Goal: Task Accomplishment & Management: Manage account settings

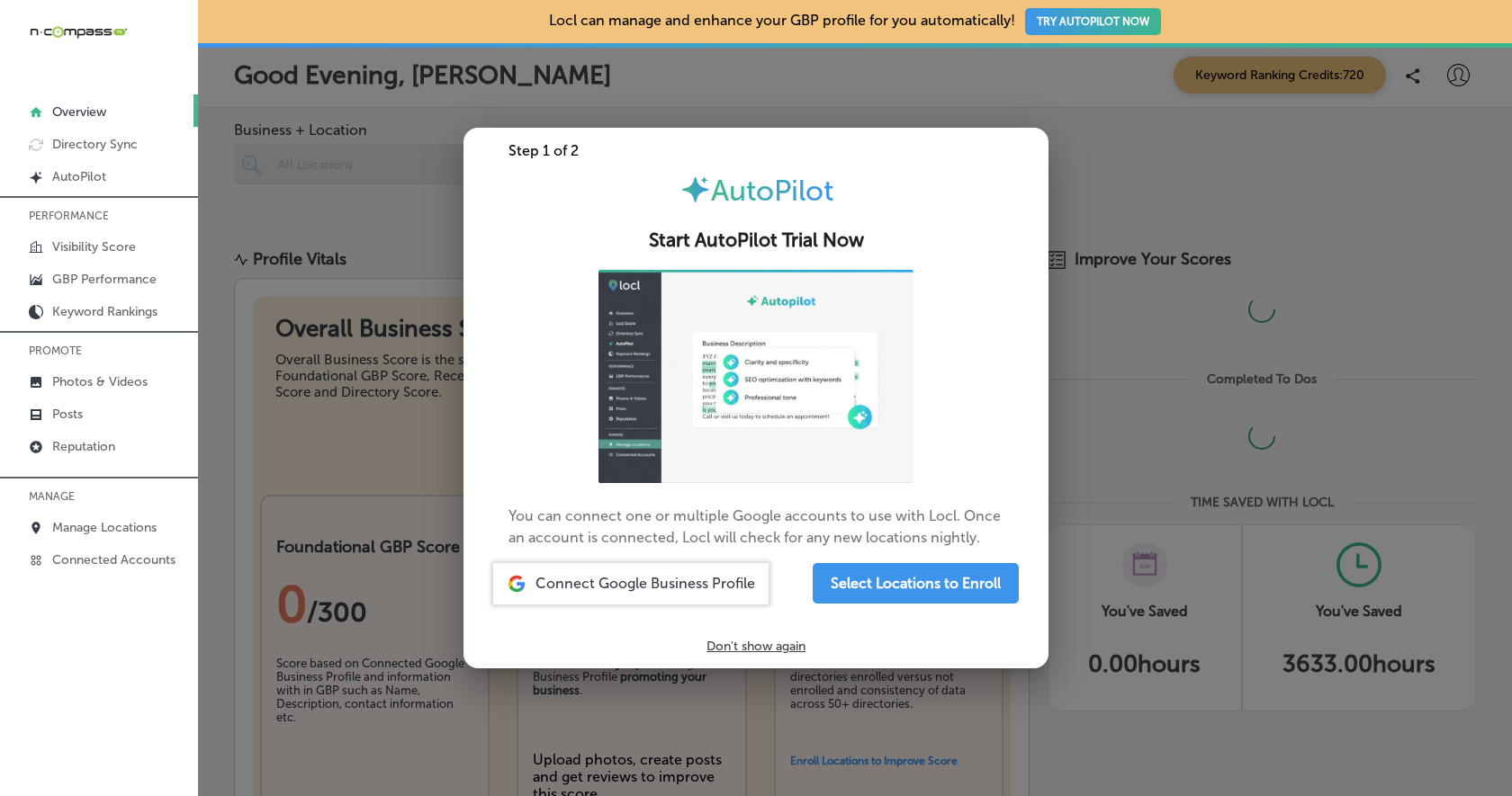
click at [407, 489] on div at bounding box center [756, 398] width 1512 height 796
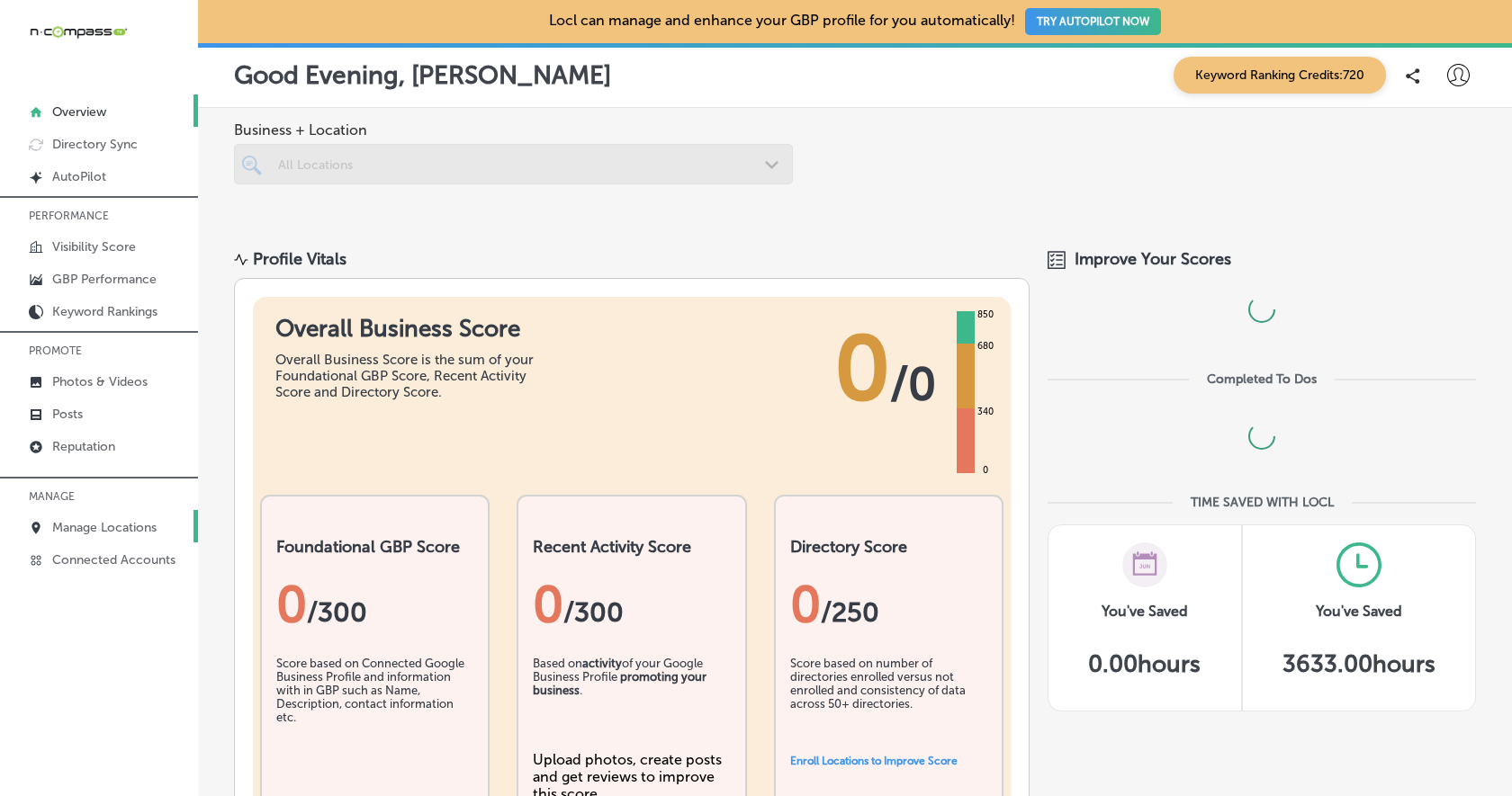
click at [105, 521] on p "Manage Locations" at bounding box center [104, 527] width 105 height 16
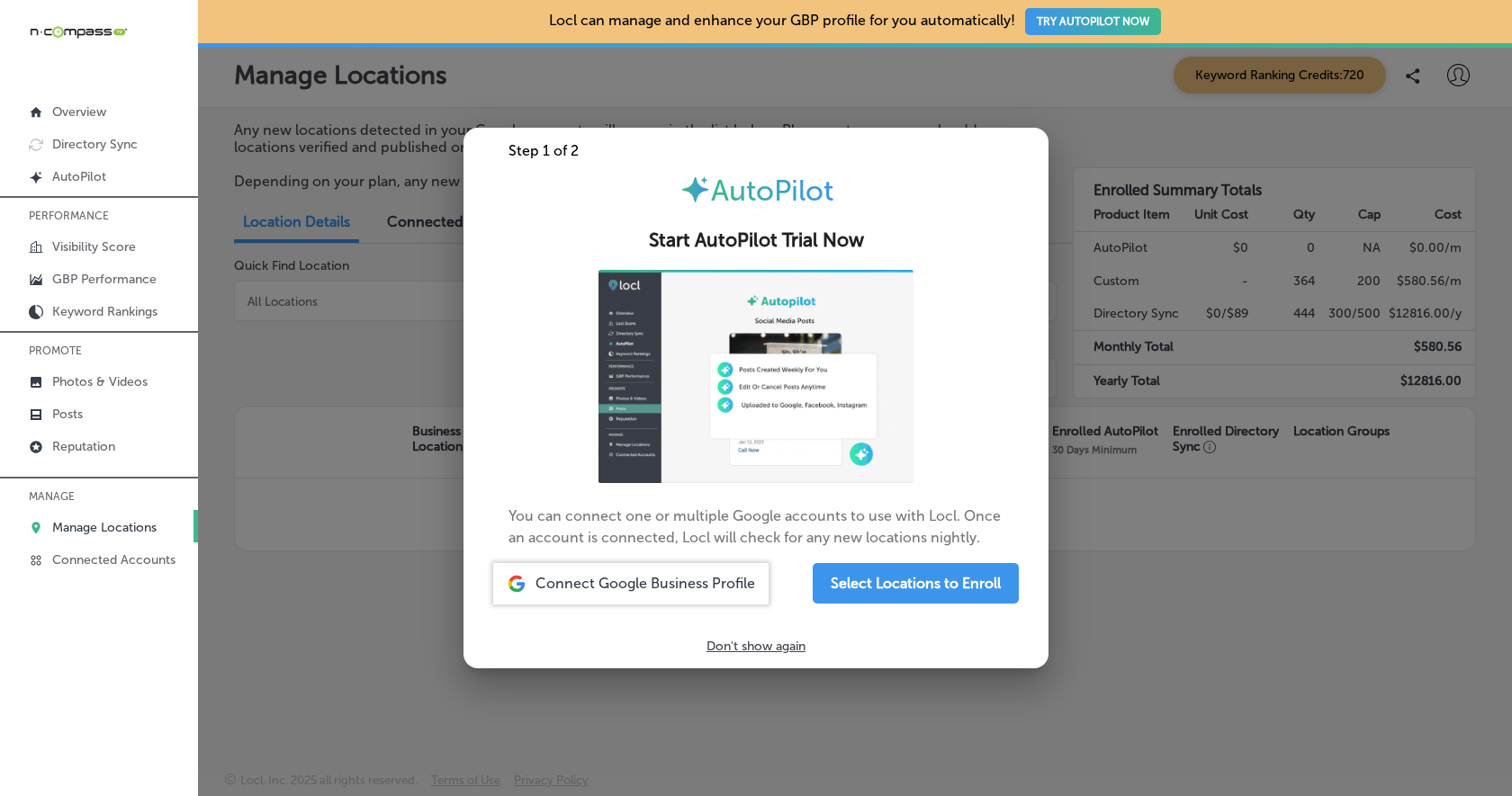
click at [231, 561] on div at bounding box center [756, 398] width 1512 height 796
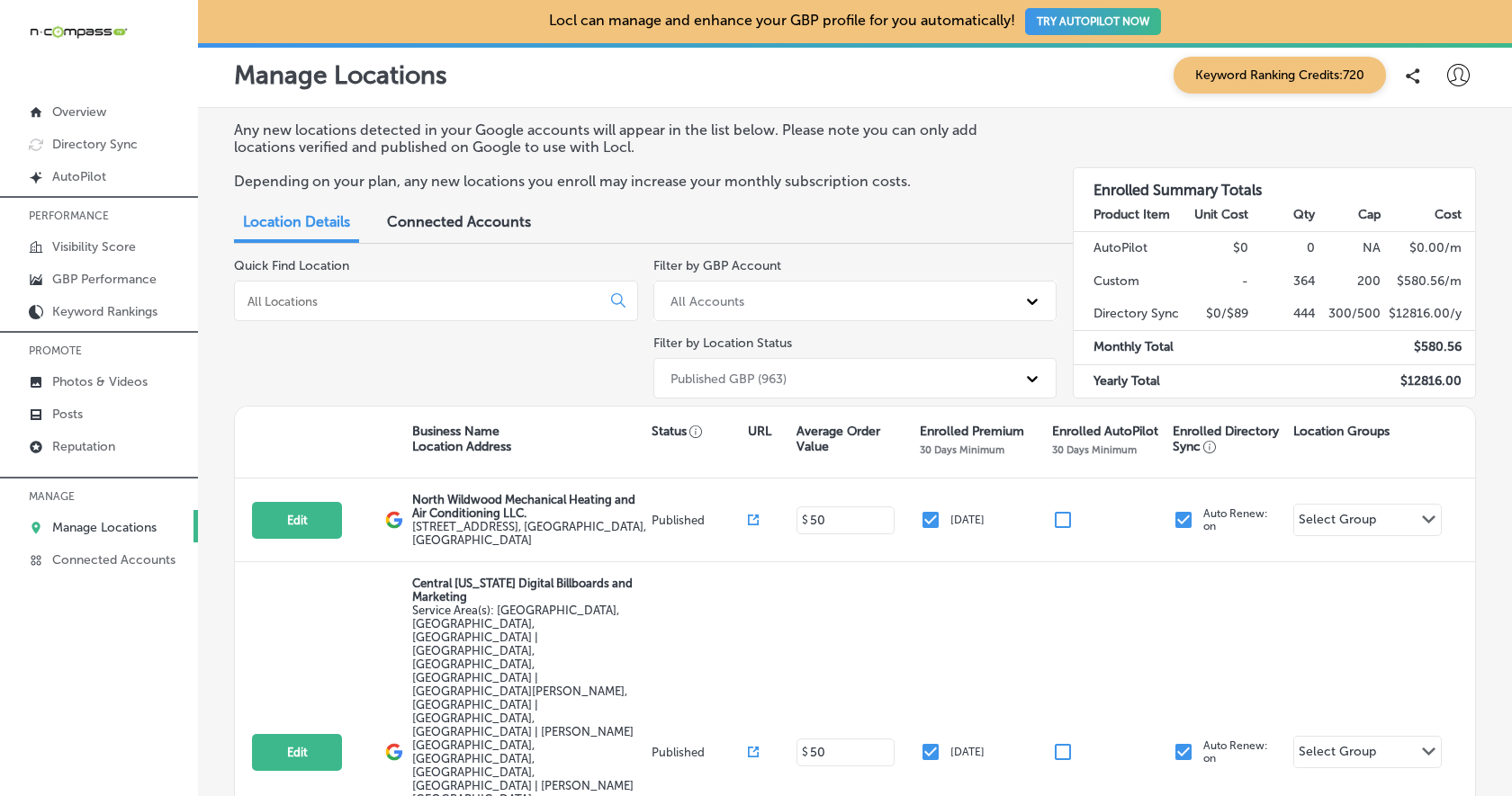
click at [337, 301] on input at bounding box center [420, 301] width 351 height 17
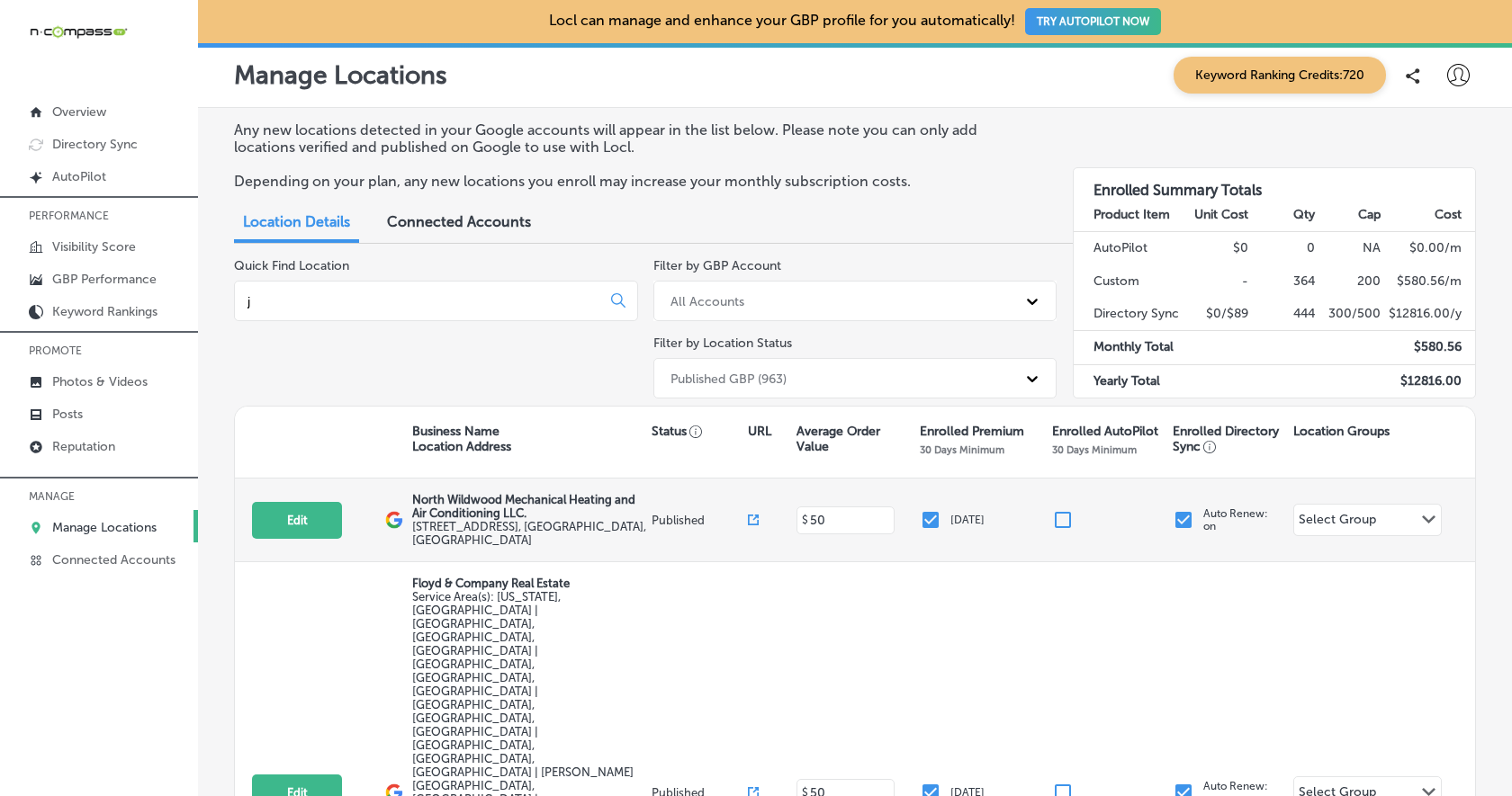
type input "j"
click at [1063, 522] on input "checkbox" at bounding box center [1063, 520] width 21 height 21
checkbox input "false"
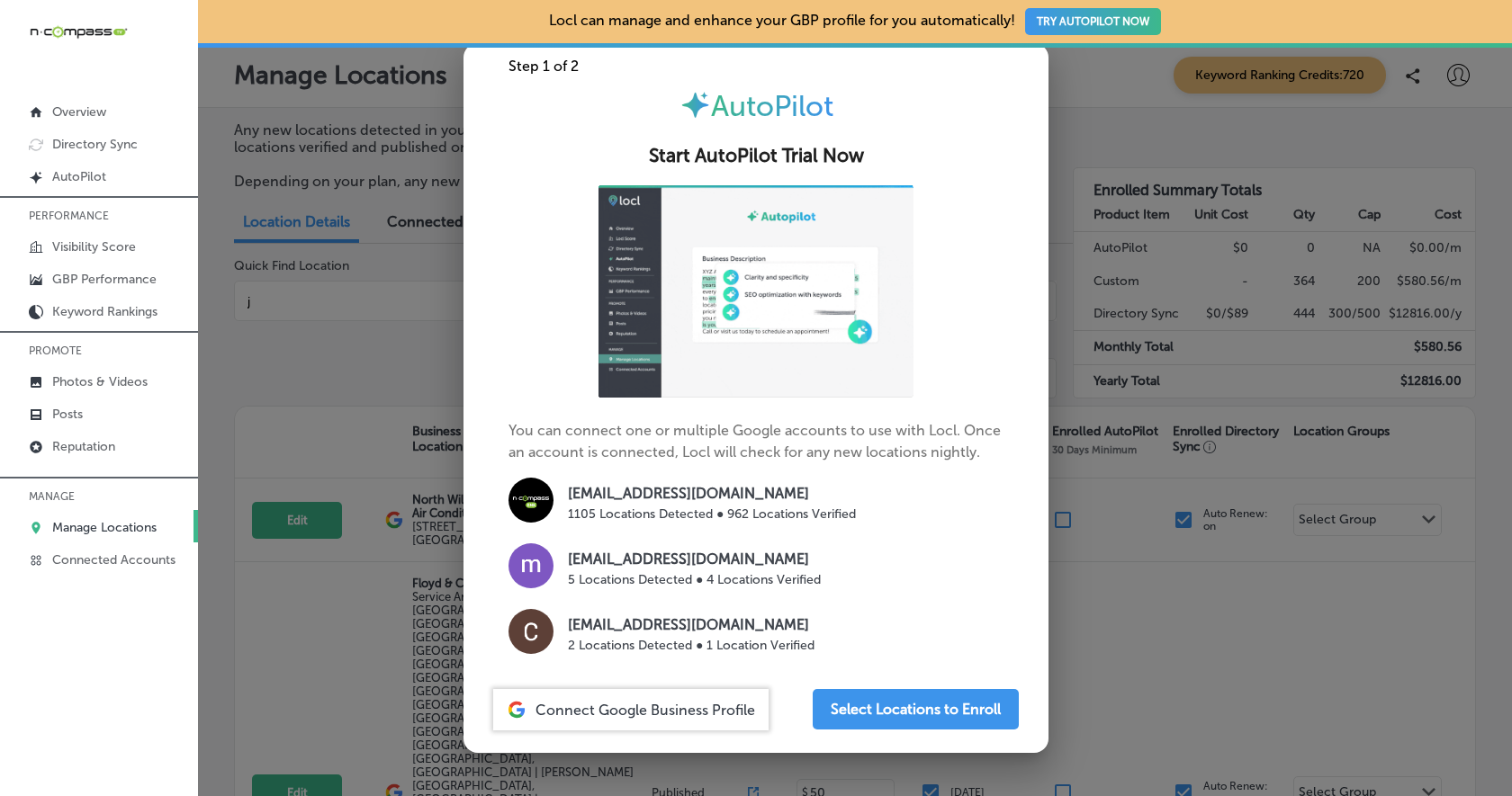
click at [1091, 561] on div at bounding box center [756, 398] width 1512 height 796
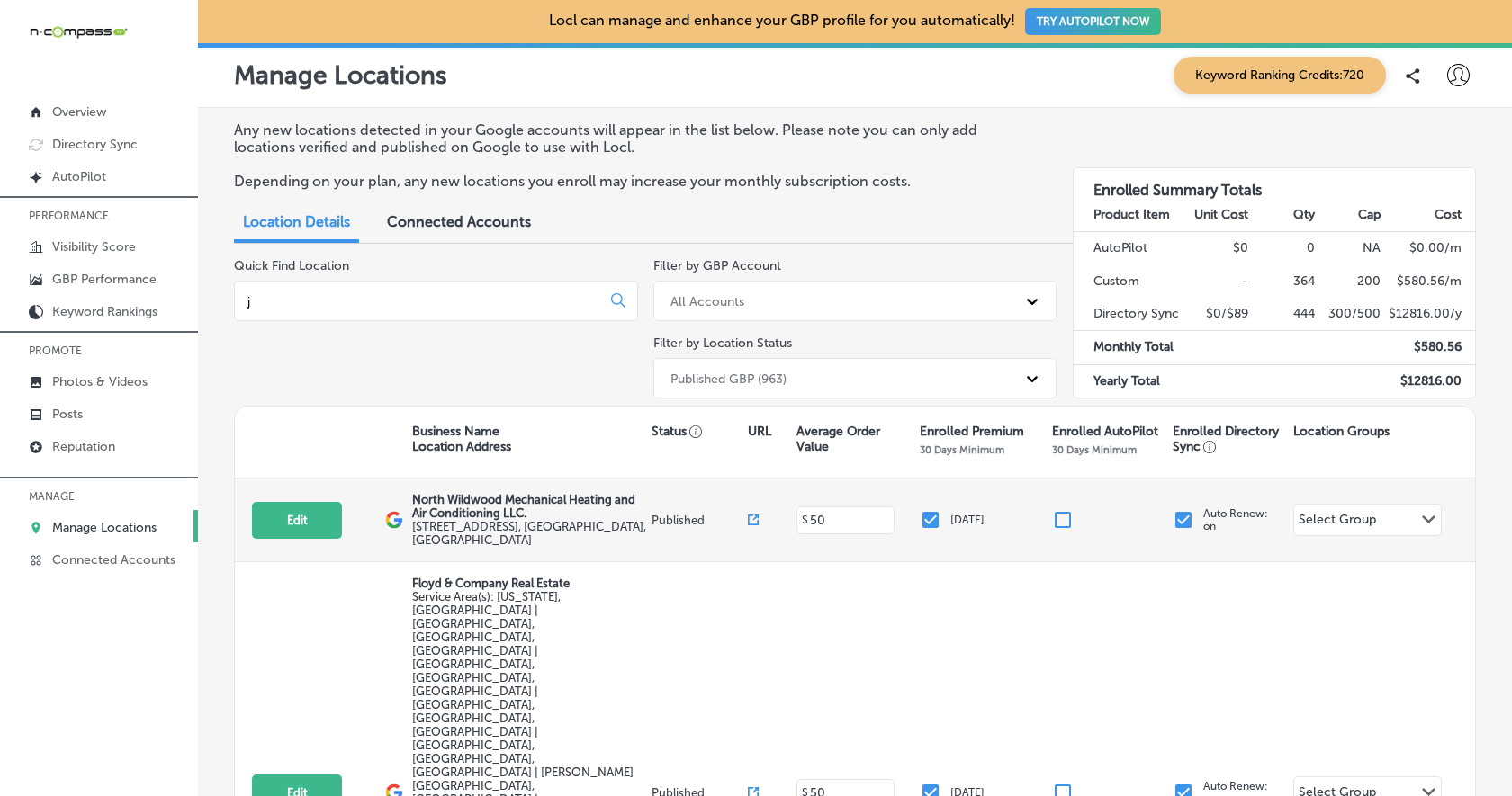
click at [931, 520] on input "checkbox" at bounding box center [930, 520] width 21 height 21
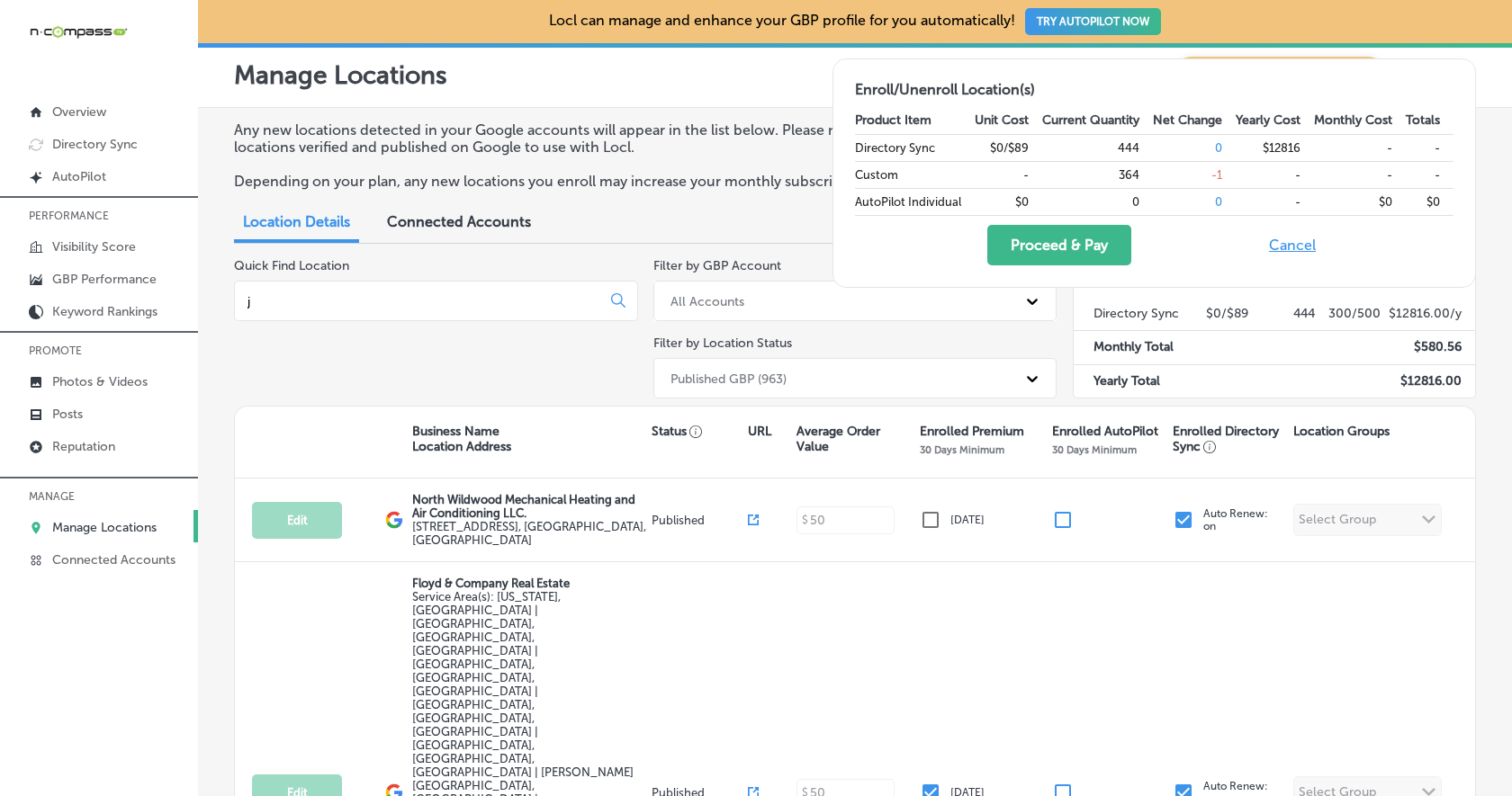
click at [1308, 245] on button "Cancel" at bounding box center [1291, 244] width 58 height 40
checkbox input "true"
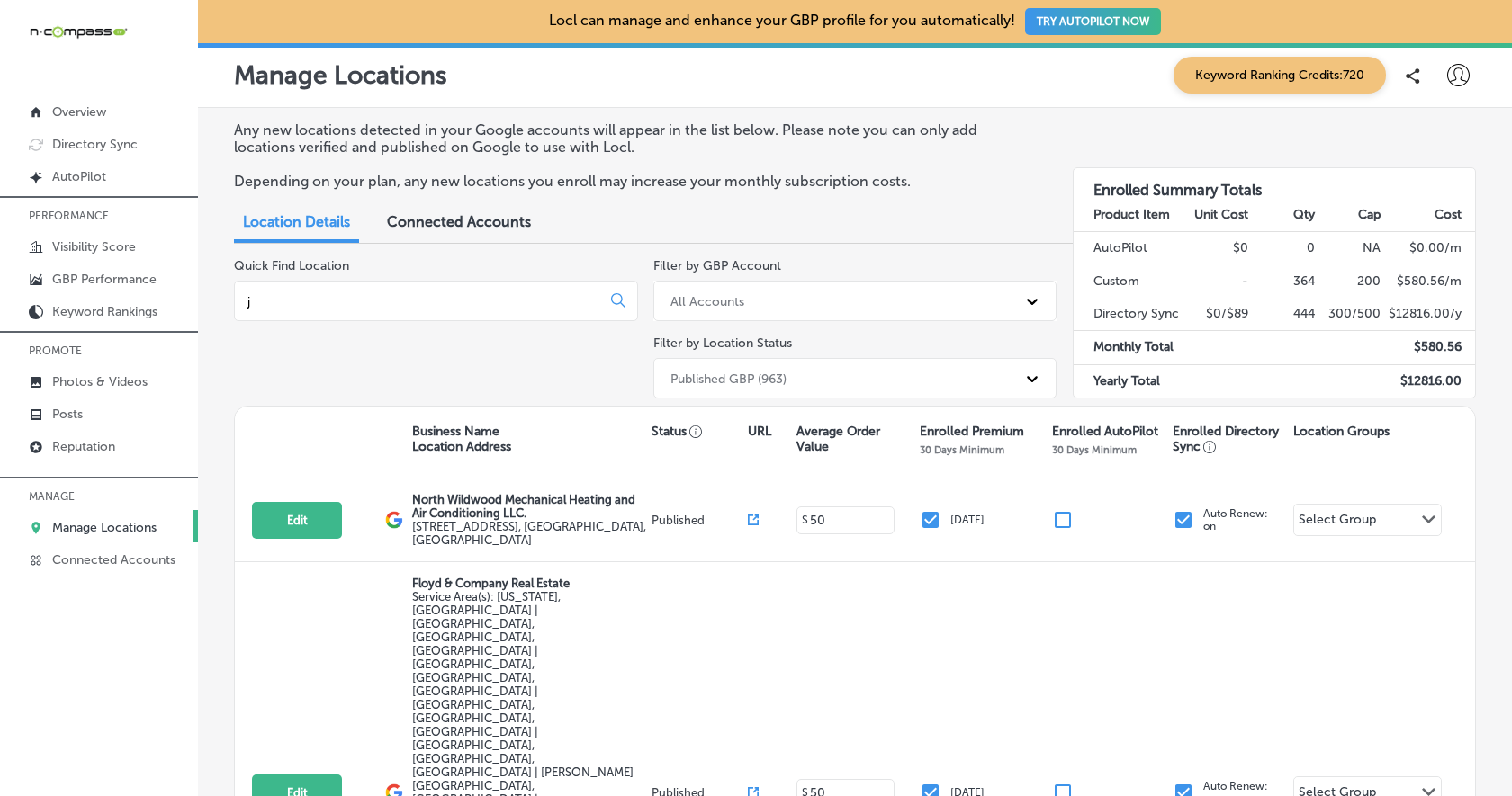
click at [1455, 72] on icon at bounding box center [1457, 74] width 22 height 22
click at [1453, 239] on li "Log Out" at bounding box center [1425, 231] width 124 height 41
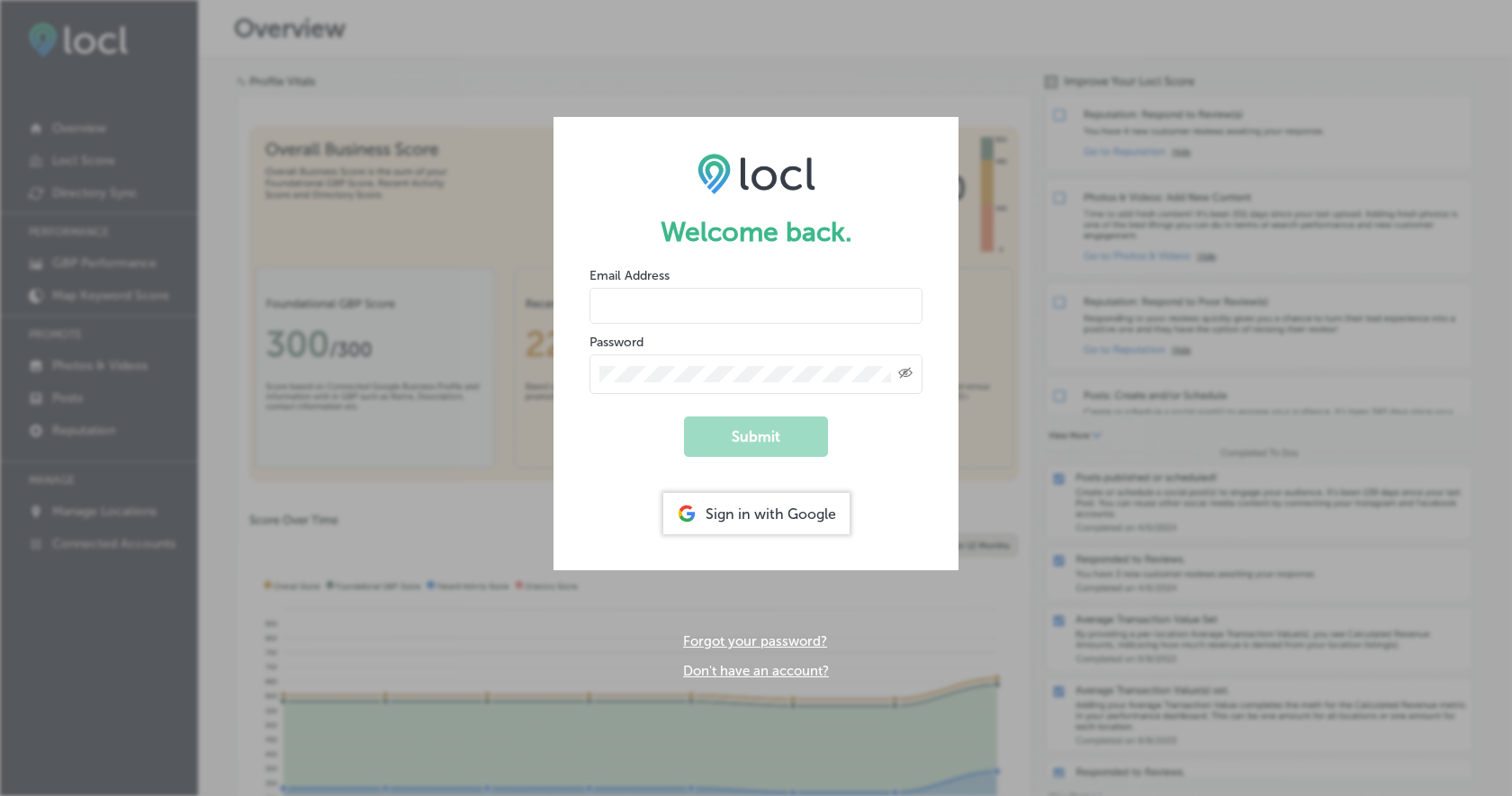
click at [1024, 445] on div "Welcome back. Email Address Password Created with Sketch. Submit Sign in with G…" at bounding box center [756, 398] width 1512 height 796
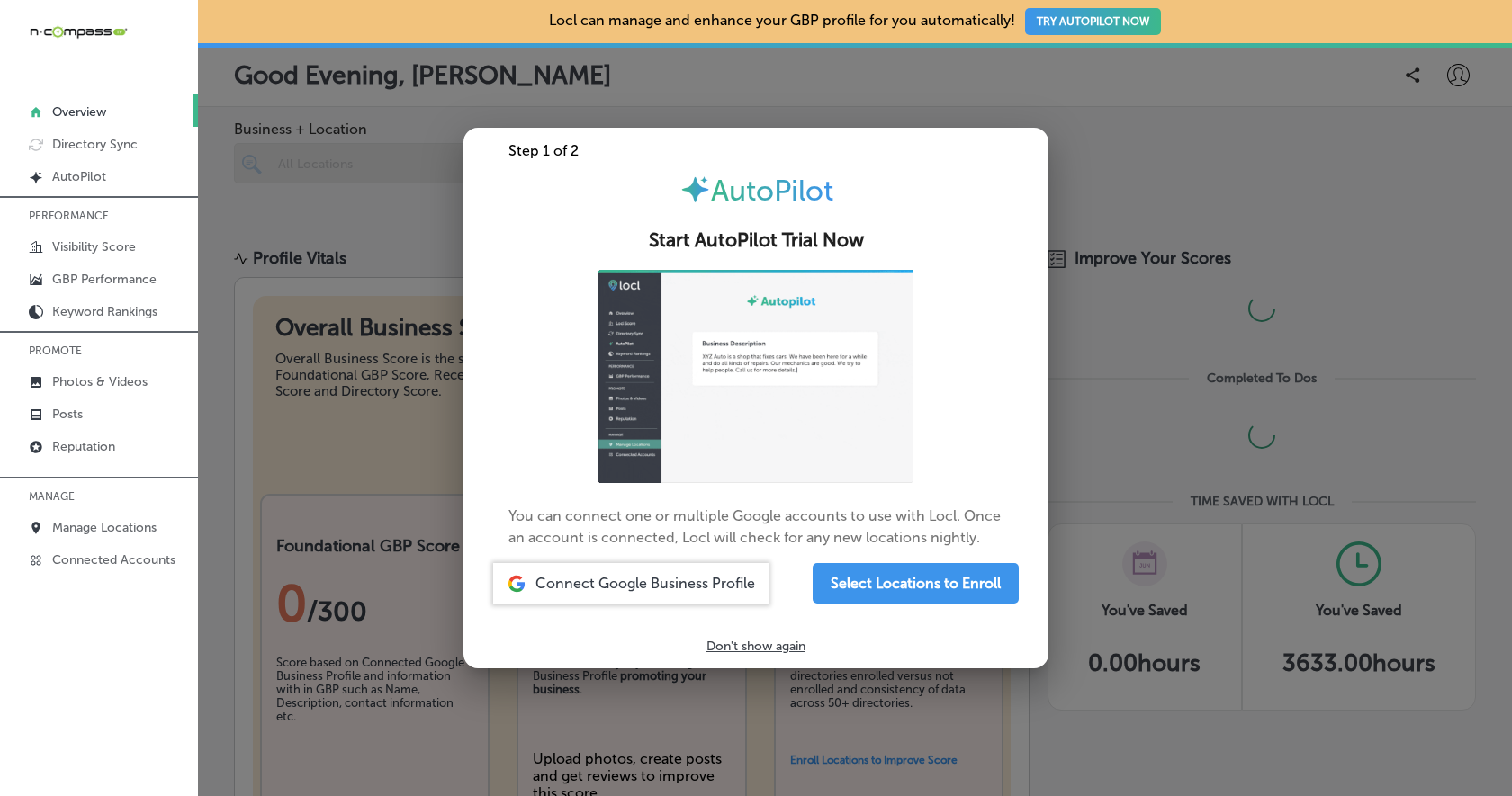
click at [1092, 356] on div at bounding box center [756, 398] width 1512 height 796
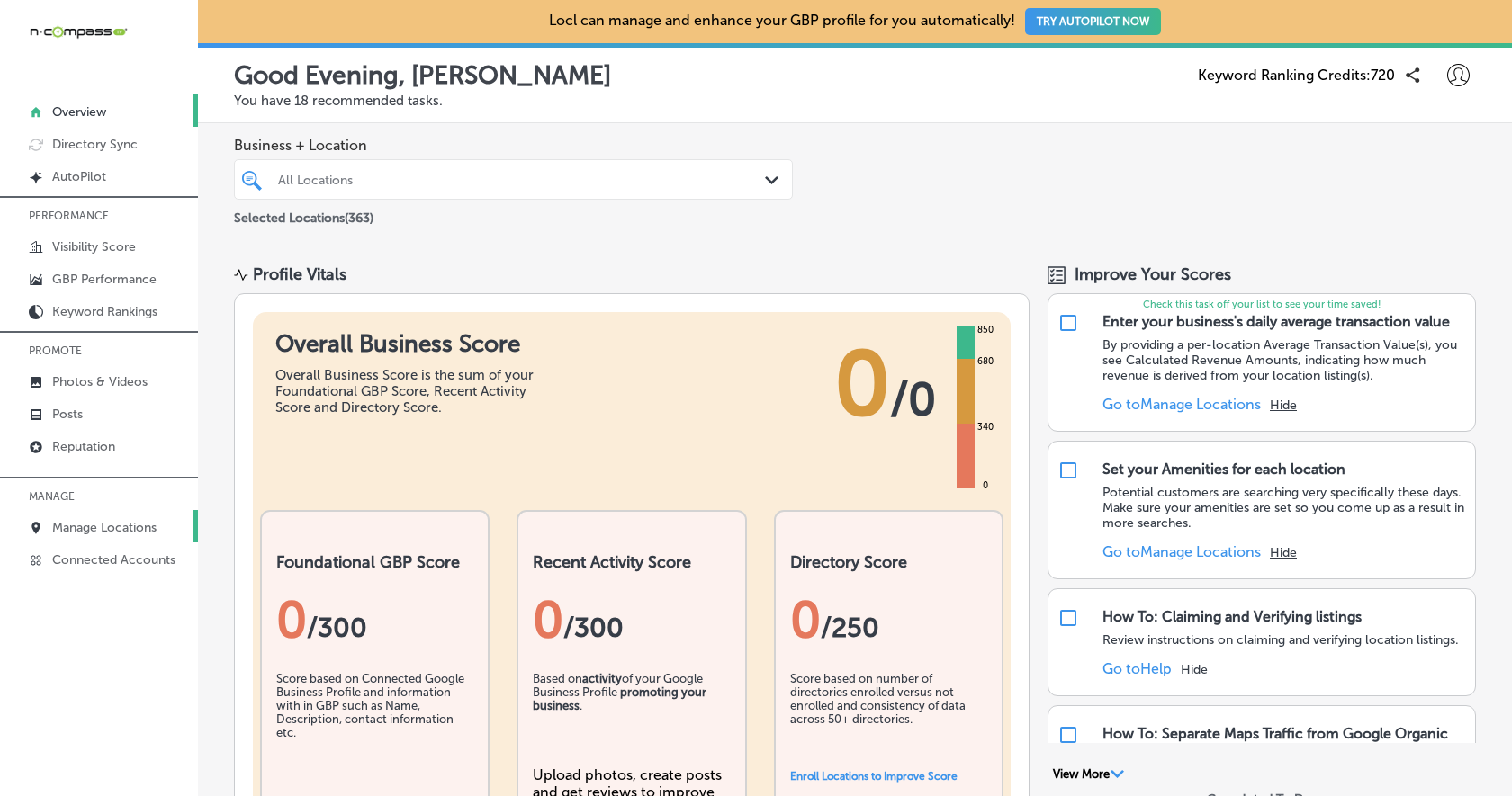
click at [92, 524] on p "Manage Locations" at bounding box center [104, 527] width 105 height 16
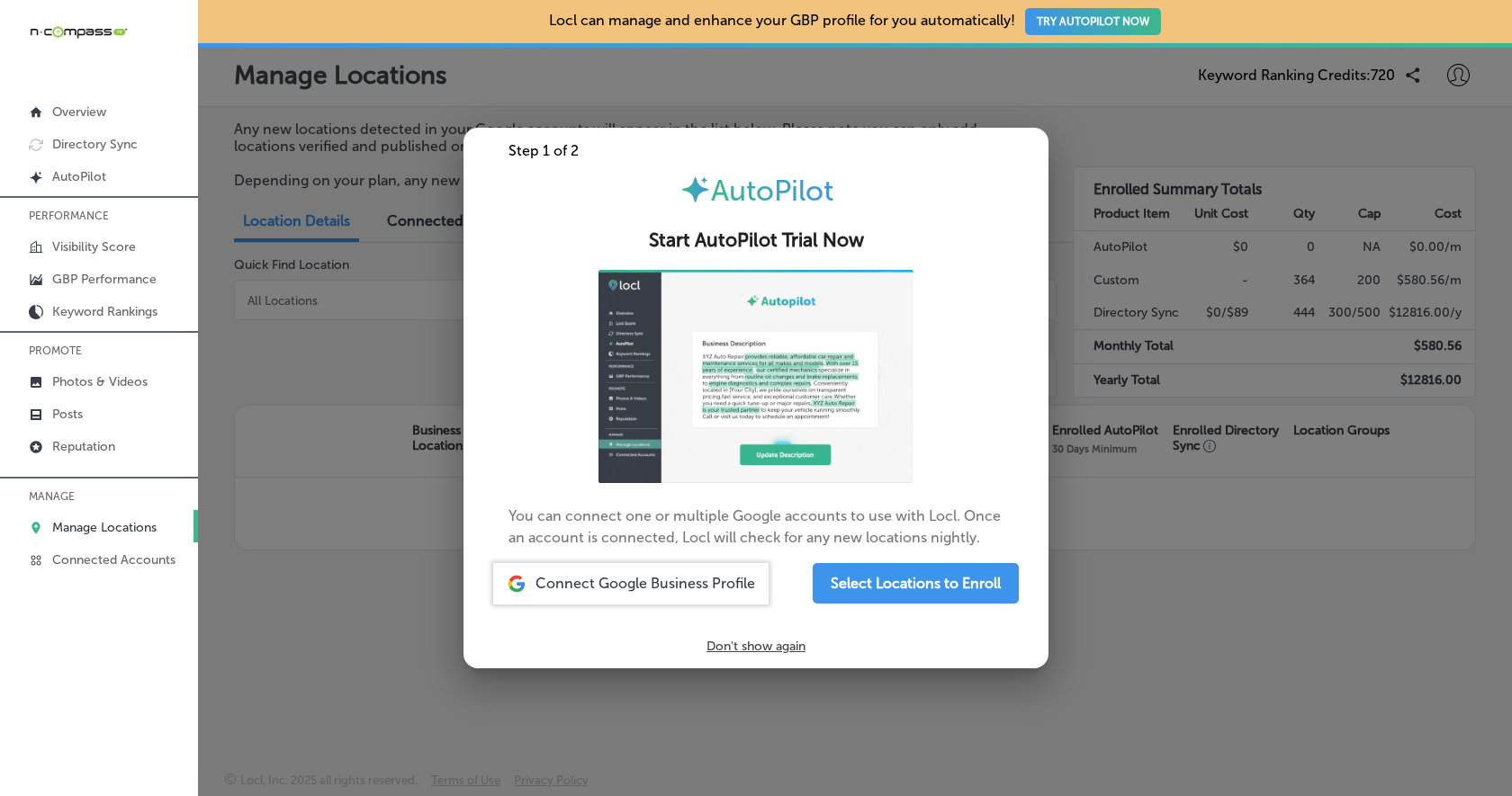
click at [1073, 567] on div at bounding box center [756, 398] width 1512 height 796
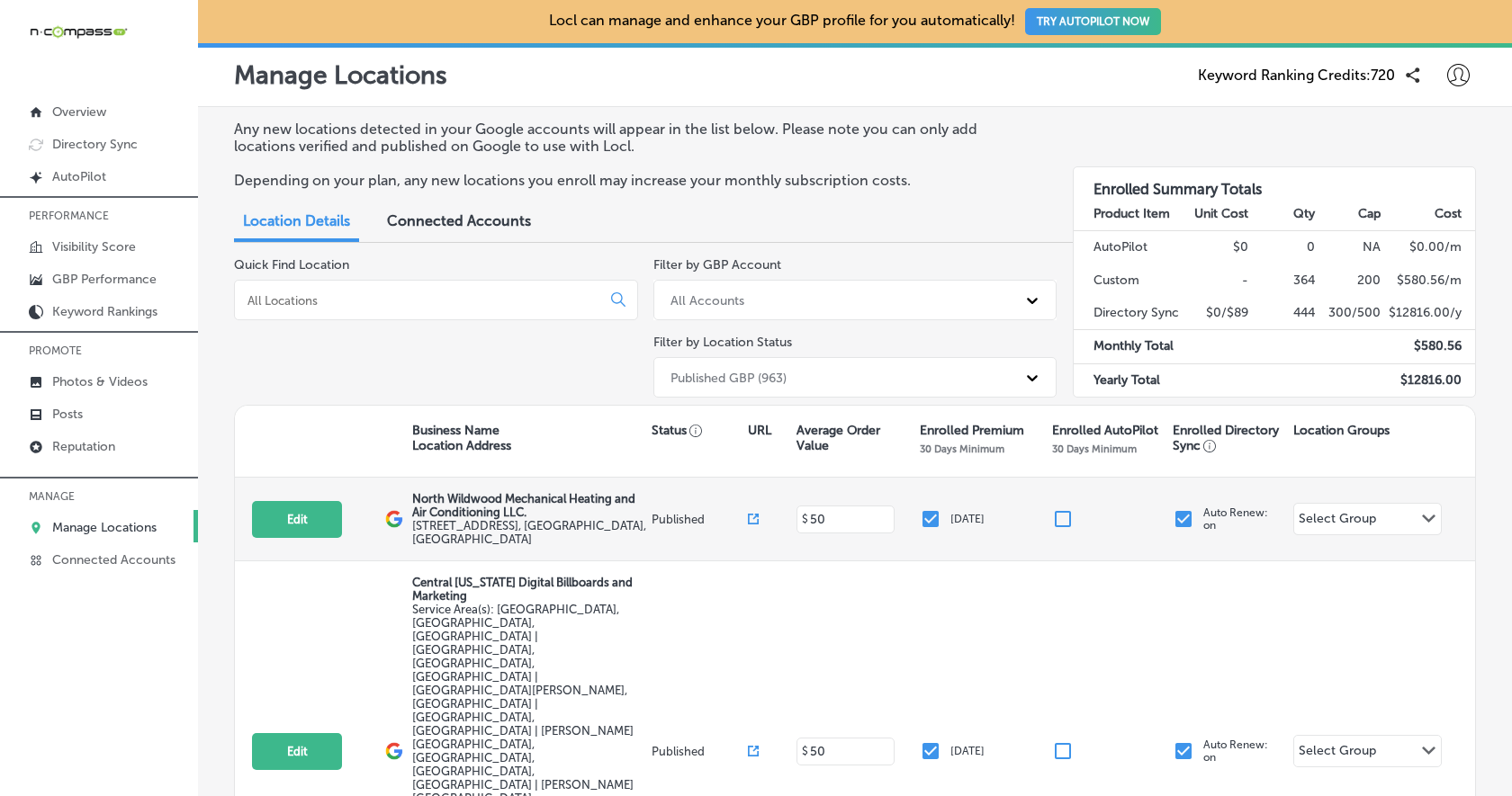
click at [930, 519] on input "checkbox" at bounding box center [930, 519] width 21 height 21
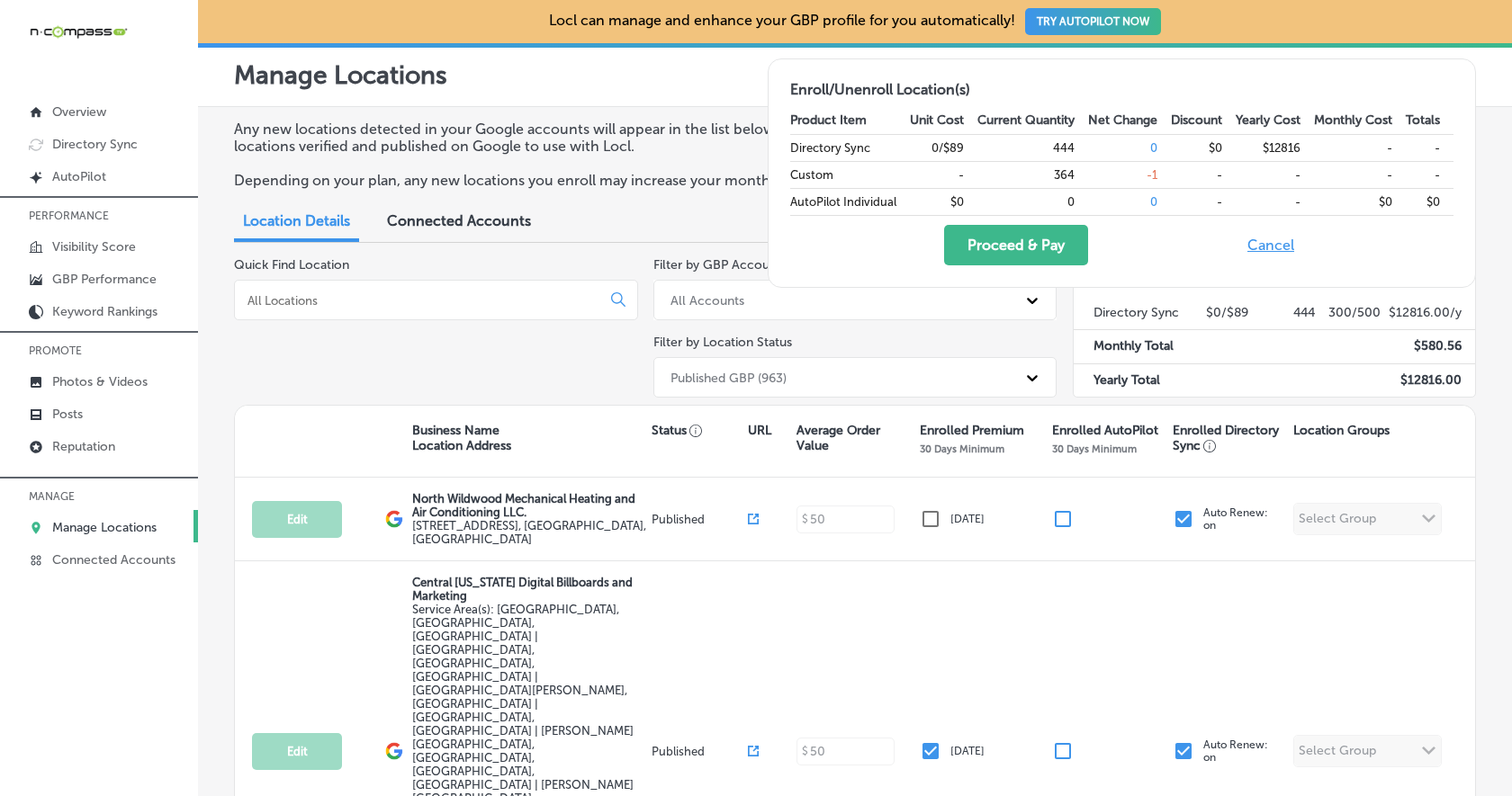
click at [1281, 250] on button "Cancel" at bounding box center [1270, 244] width 58 height 40
checkbox input "true"
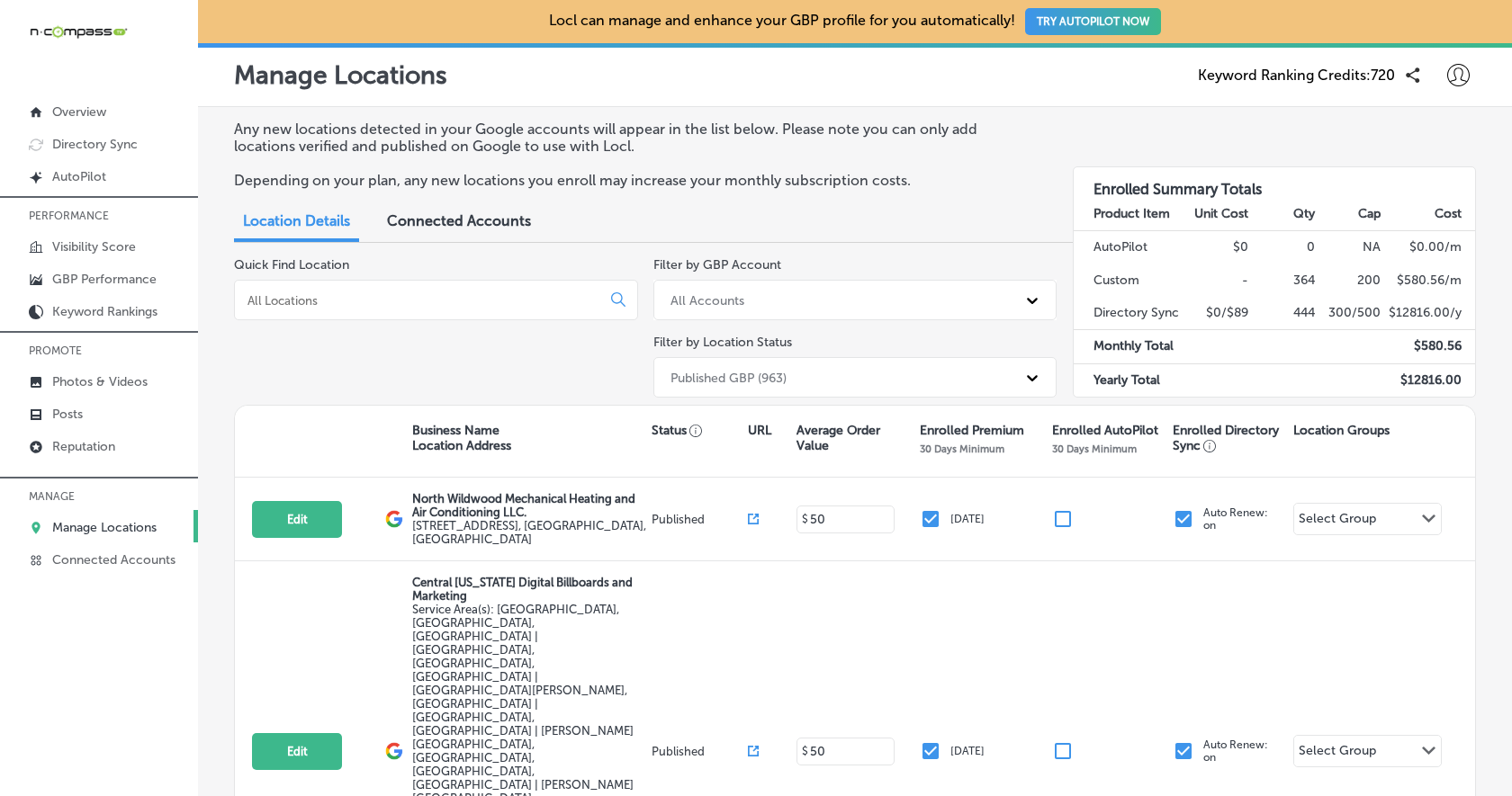
click at [1467, 74] on icon at bounding box center [1457, 74] width 22 height 22
click at [1463, 229] on li "Log Out" at bounding box center [1425, 231] width 124 height 41
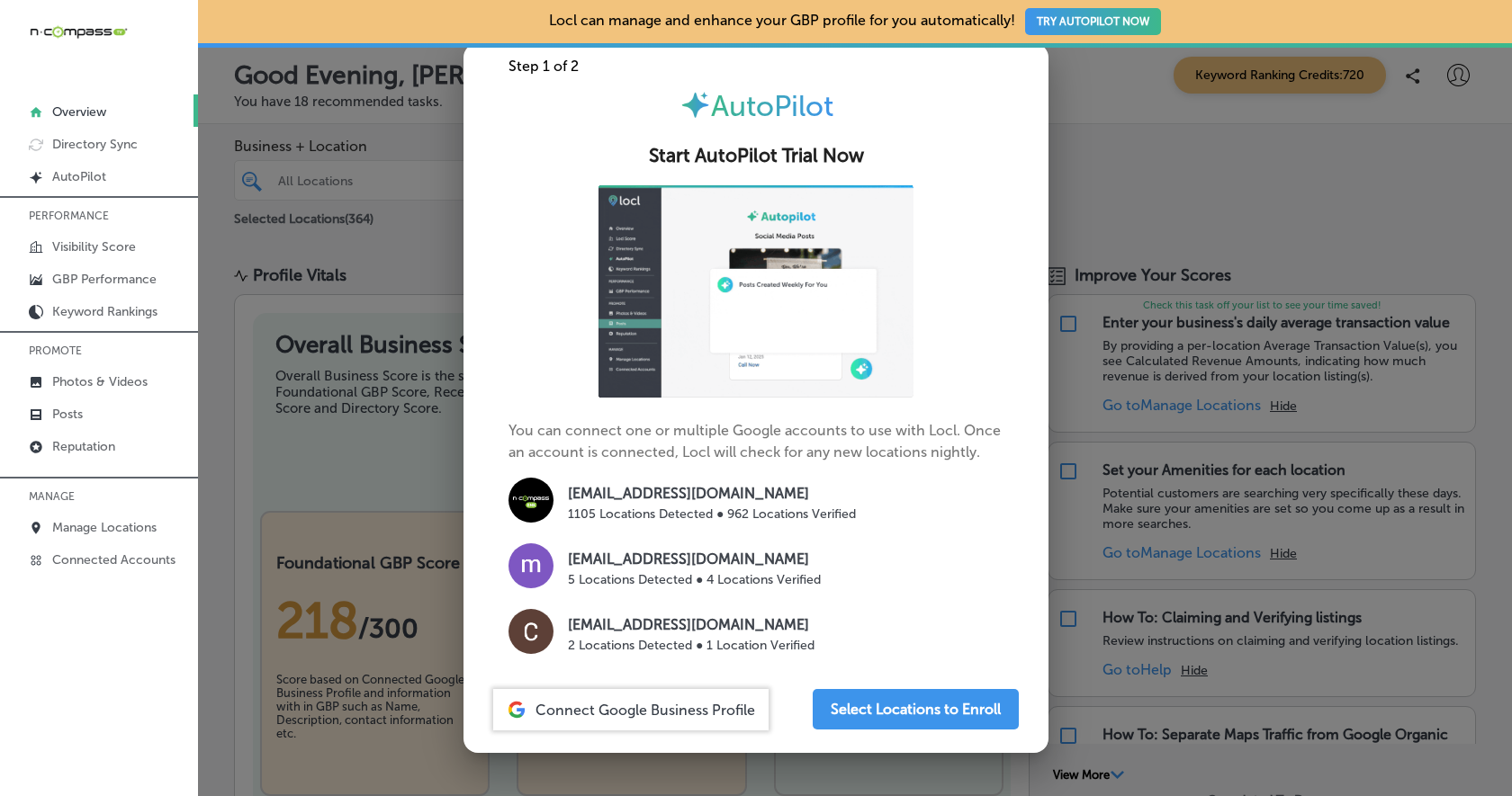
click at [1129, 180] on div at bounding box center [756, 398] width 1512 height 796
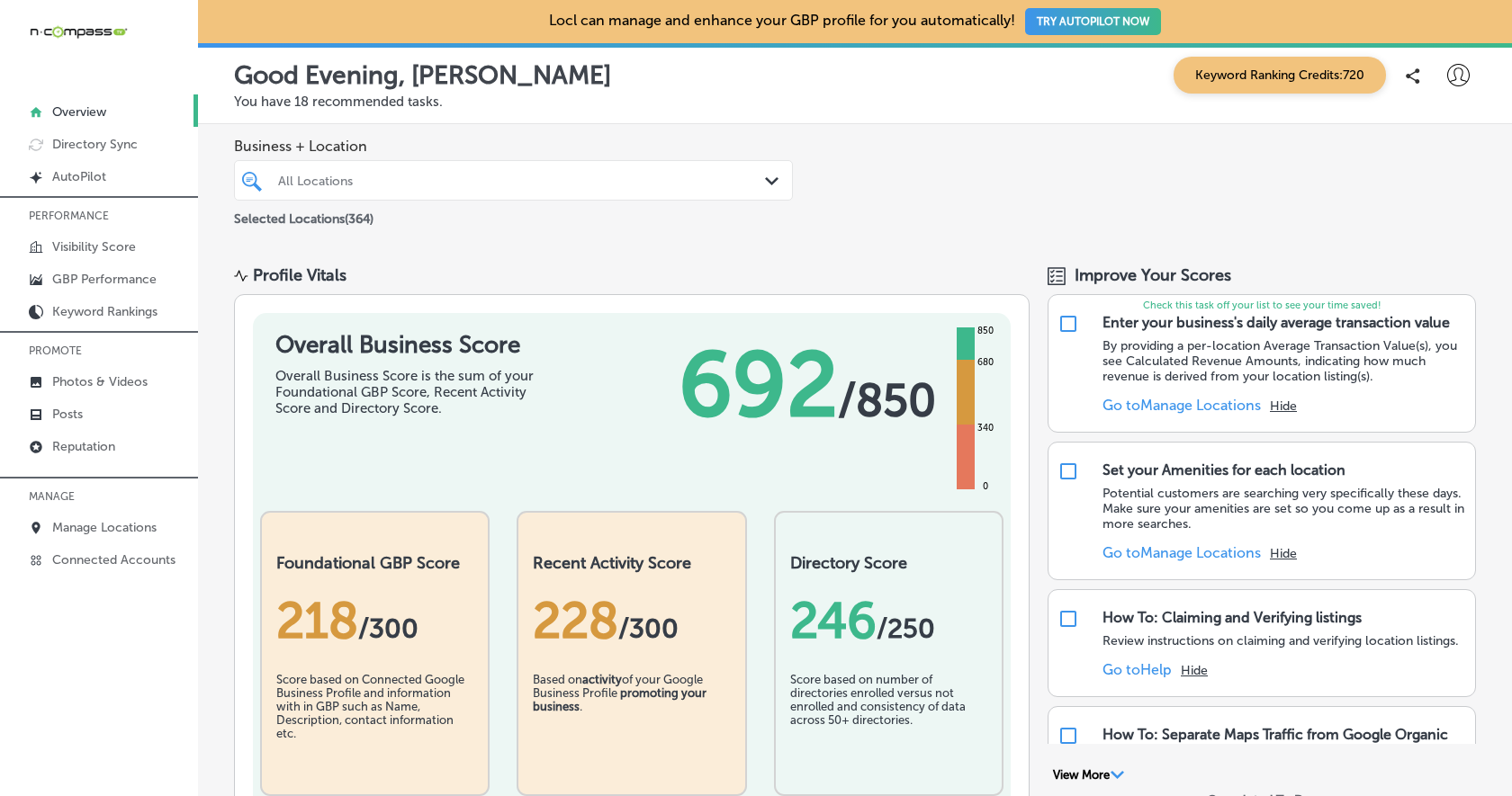
click at [1454, 71] on icon at bounding box center [1457, 74] width 22 height 22
click at [1418, 226] on p "Log Out" at bounding box center [1418, 232] width 54 height 21
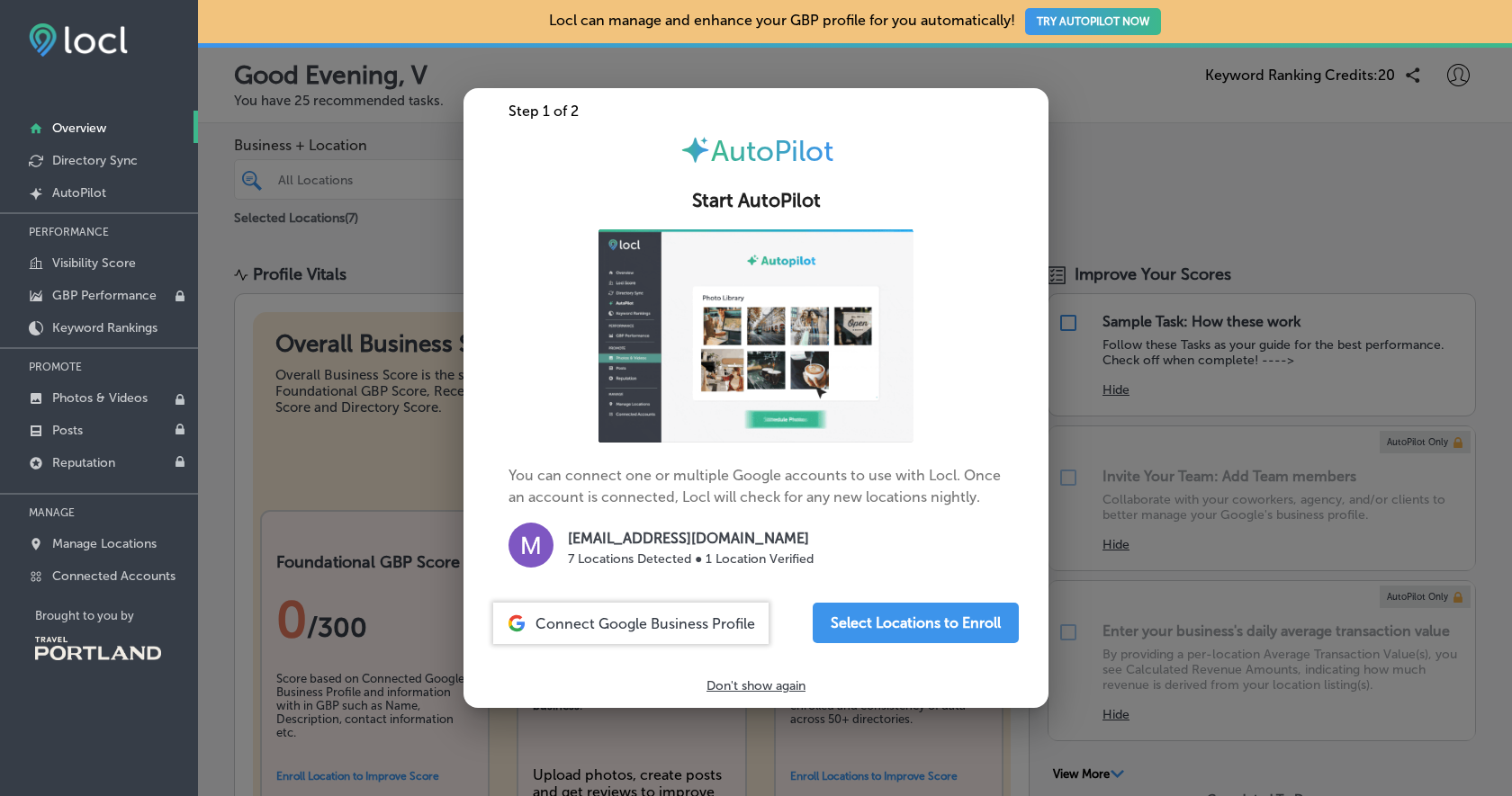
click at [1119, 165] on div at bounding box center [756, 398] width 1512 height 796
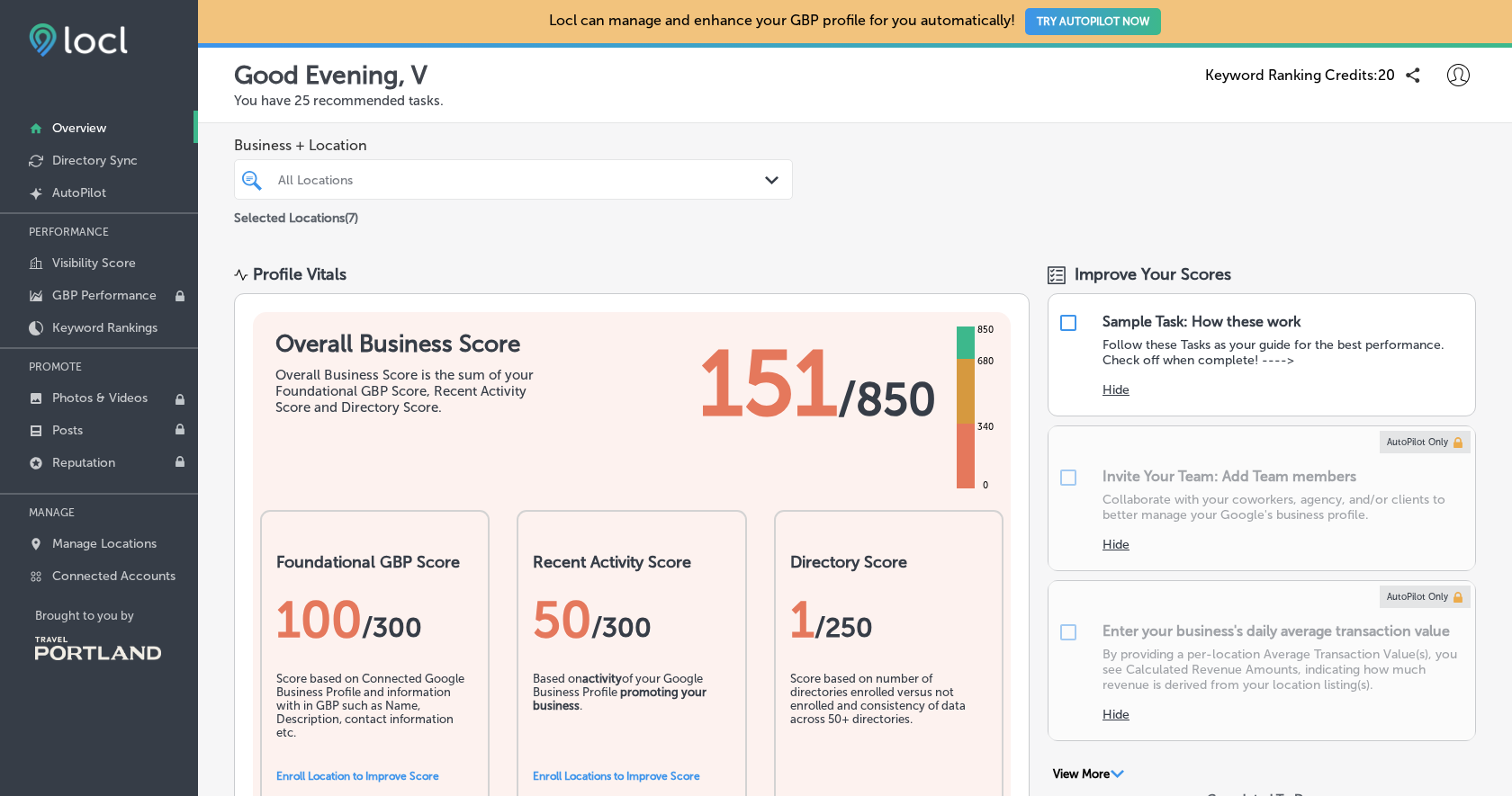
click at [1462, 67] on icon at bounding box center [1457, 74] width 22 height 22
click at [1416, 237] on p "Log Out" at bounding box center [1418, 232] width 54 height 21
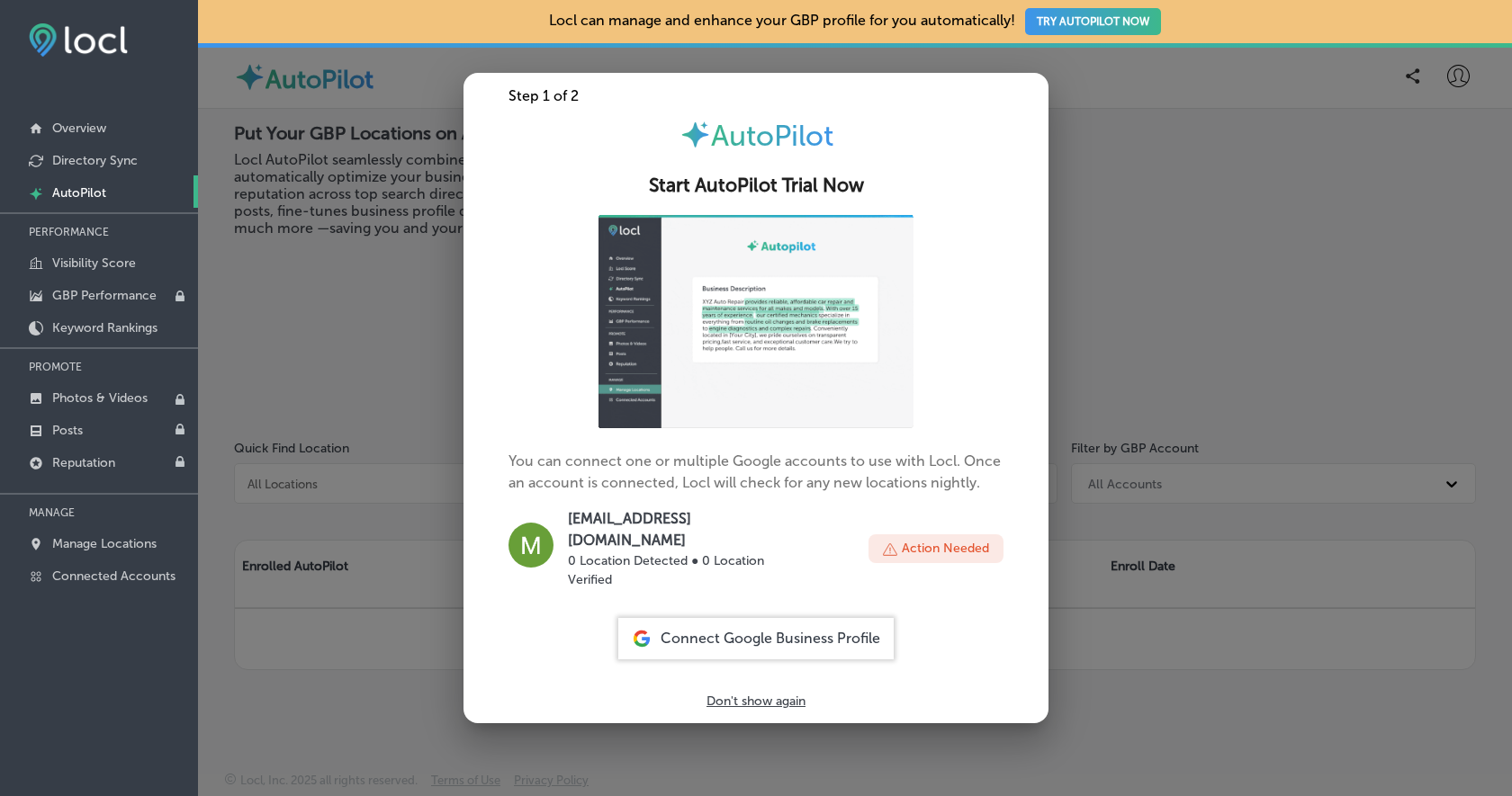
click at [1127, 91] on div at bounding box center [756, 398] width 1512 height 796
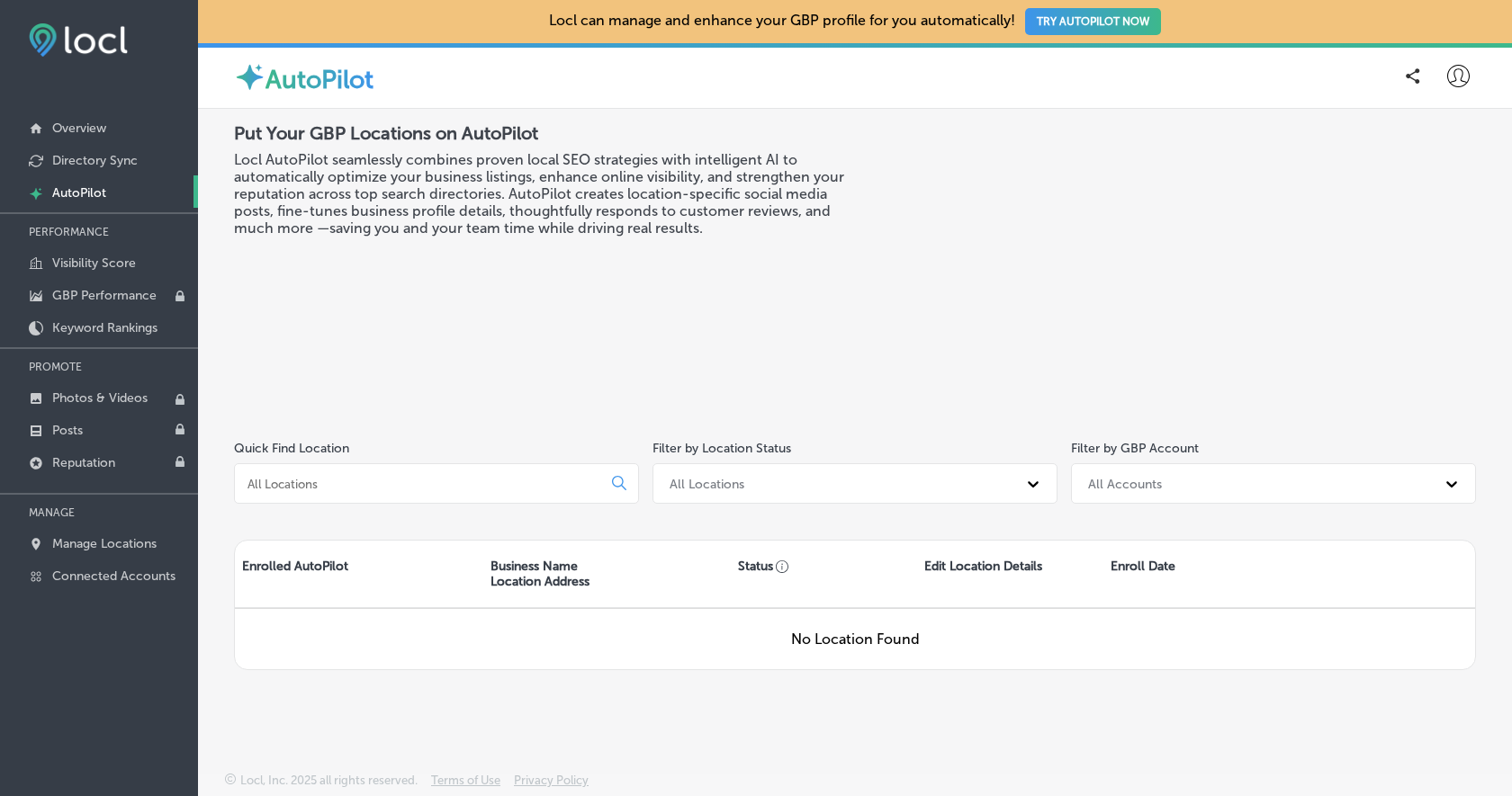
click at [1450, 69] on icon at bounding box center [1457, 75] width 22 height 22
click at [1414, 231] on p "Log Out" at bounding box center [1418, 232] width 54 height 21
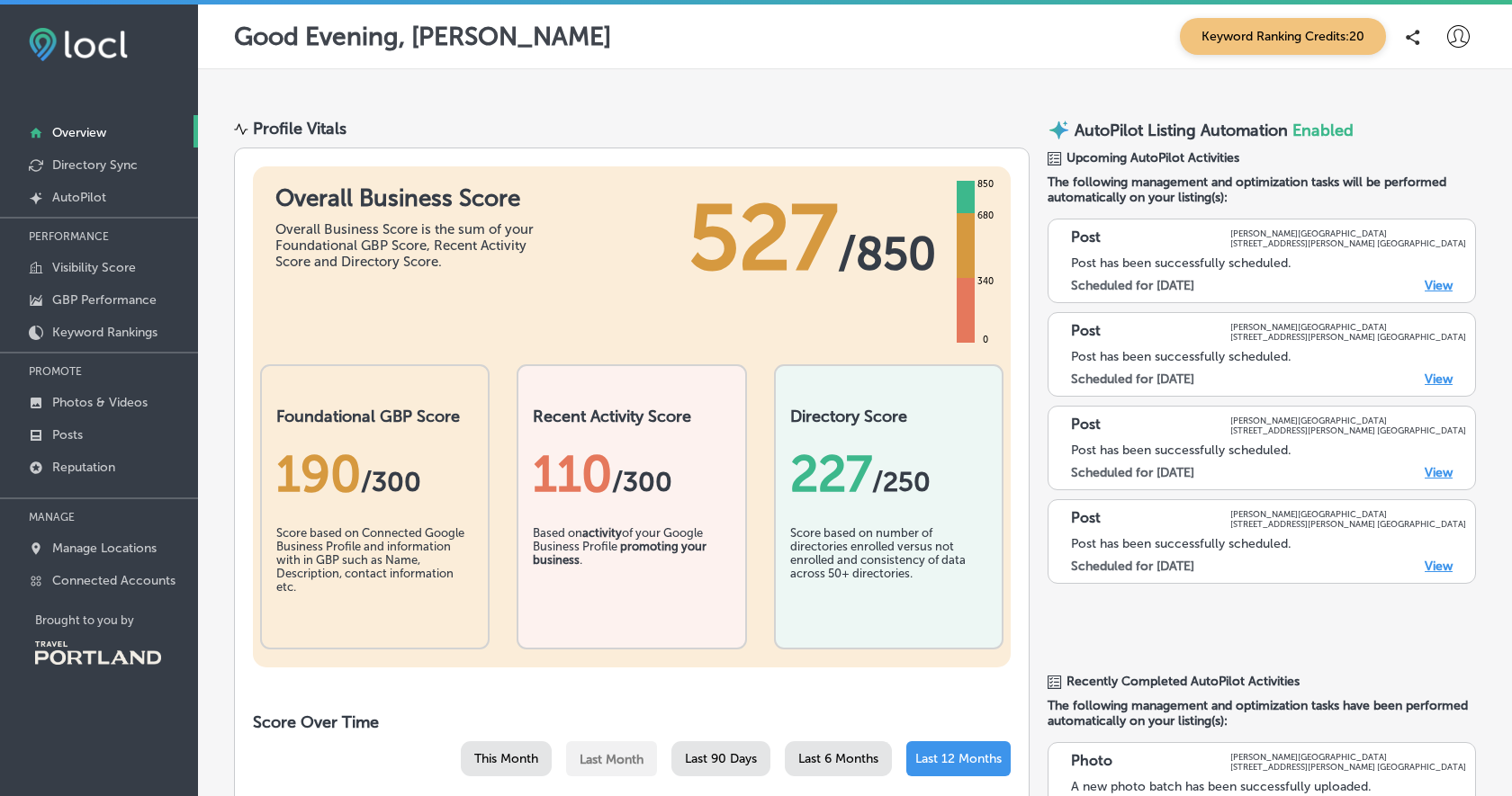
click at [1459, 35] on icon at bounding box center [1457, 36] width 22 height 22
click at [1418, 188] on p "Log Out" at bounding box center [1418, 193] width 54 height 21
